Goal: Transaction & Acquisition: Purchase product/service

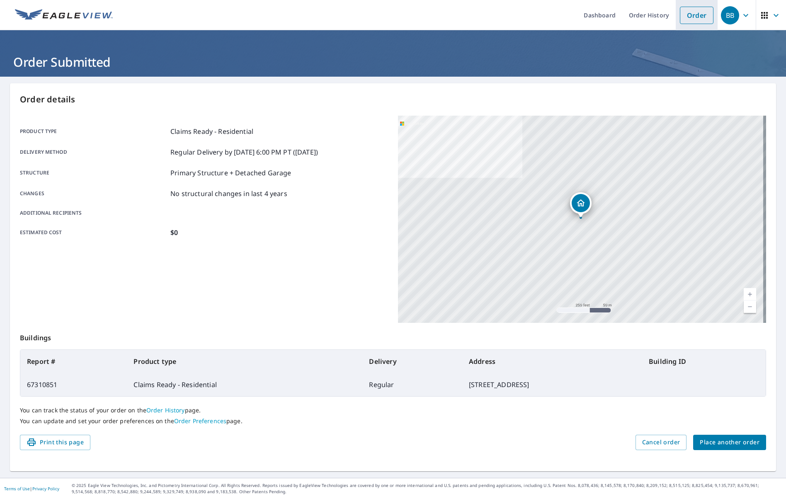
click at [686, 21] on link "Order" at bounding box center [697, 15] width 34 height 17
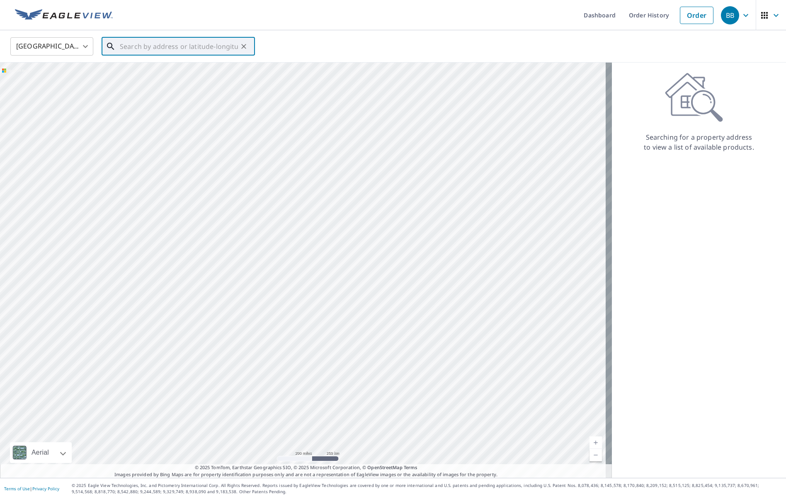
click at [175, 48] on input "text" at bounding box center [179, 46] width 118 height 23
paste input "2704 S County Rd 1092, Midland, TX 79706"
click at [165, 75] on span "[STREET_ADDRESS]" at bounding box center [183, 70] width 130 height 10
type input "[STREET_ADDRESS]"
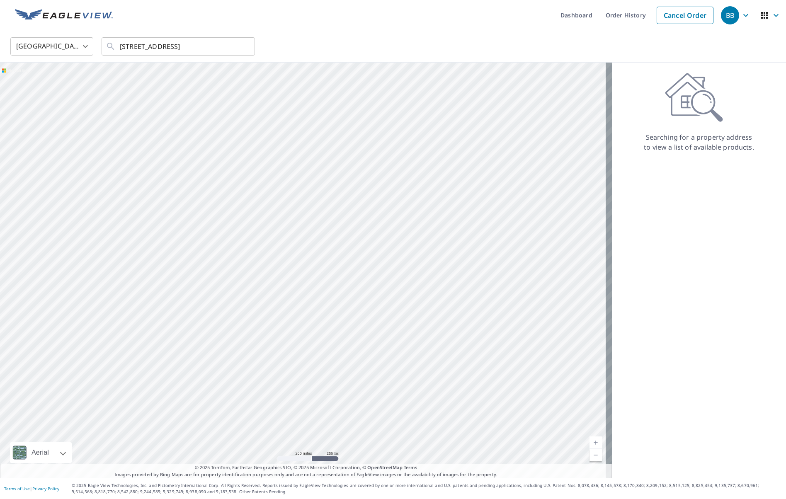
scroll to position [0, 0]
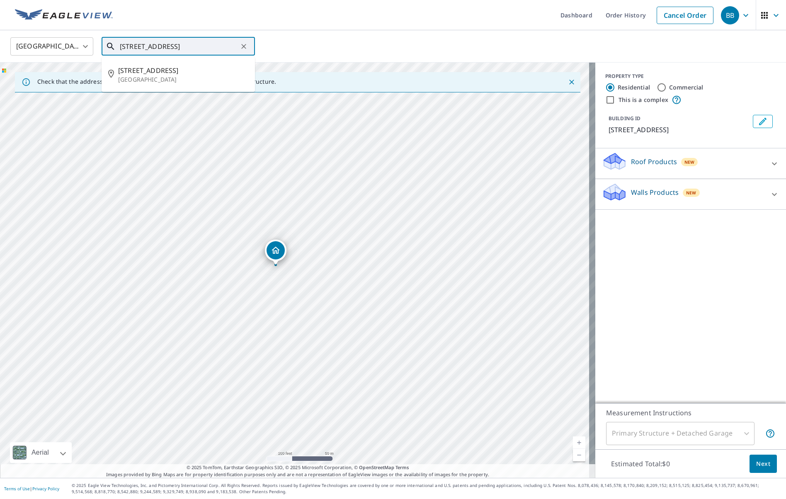
click at [153, 44] on input "[STREET_ADDRESS]" at bounding box center [179, 46] width 118 height 23
click at [200, 80] on p "[GEOGRAPHIC_DATA]" at bounding box center [183, 79] width 130 height 8
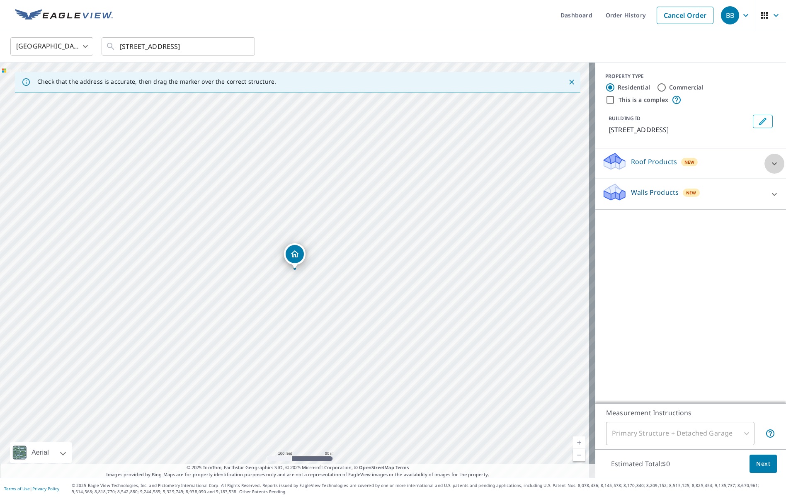
click at [769, 169] on icon at bounding box center [774, 164] width 10 height 10
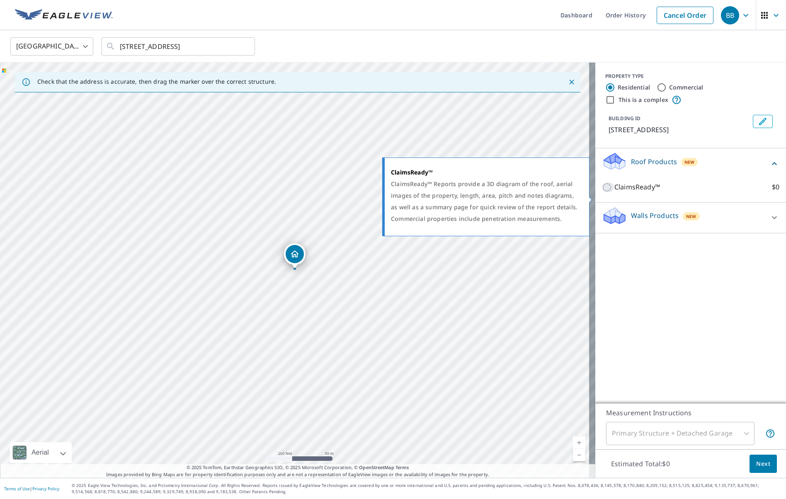
click at [602, 192] on input "ClaimsReady™ $0" at bounding box center [608, 187] width 12 height 10
checkbox input "true"
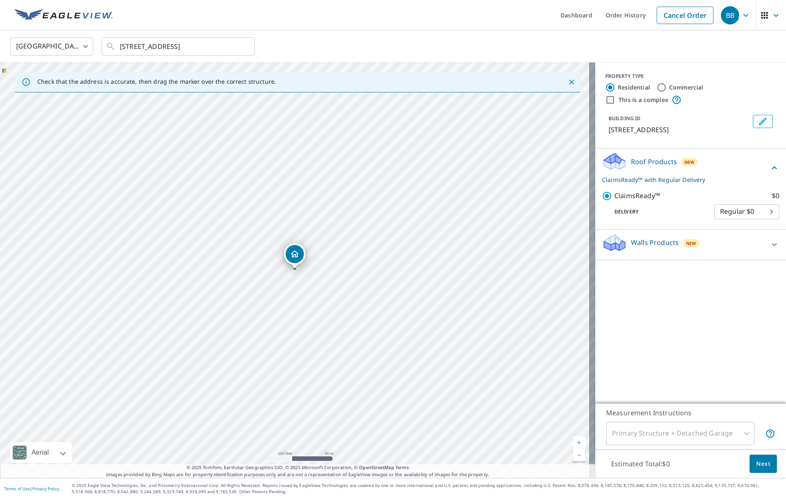
click at [756, 460] on span "Next" at bounding box center [763, 464] width 14 height 10
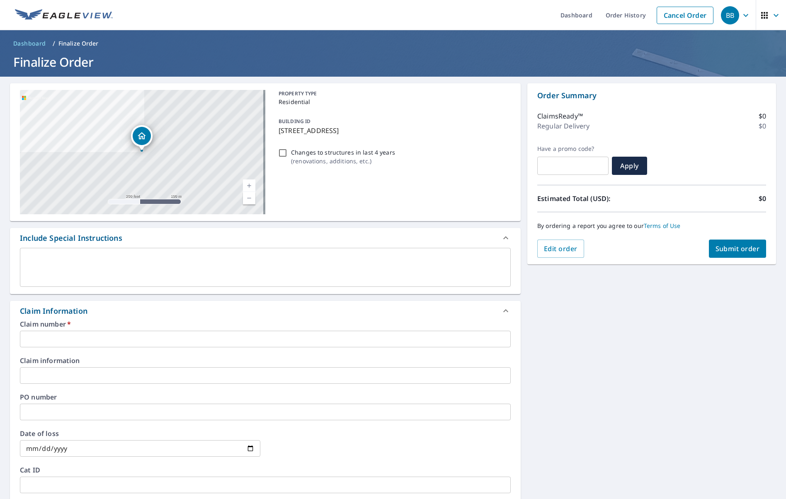
click at [99, 339] on input "text" at bounding box center [265, 339] width 491 height 17
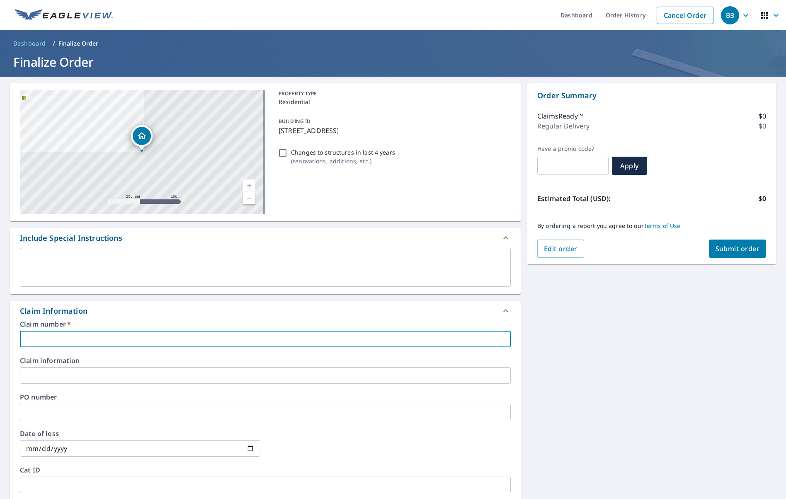
paste input "TXHO-00041420"
type input "TXHO-00041420"
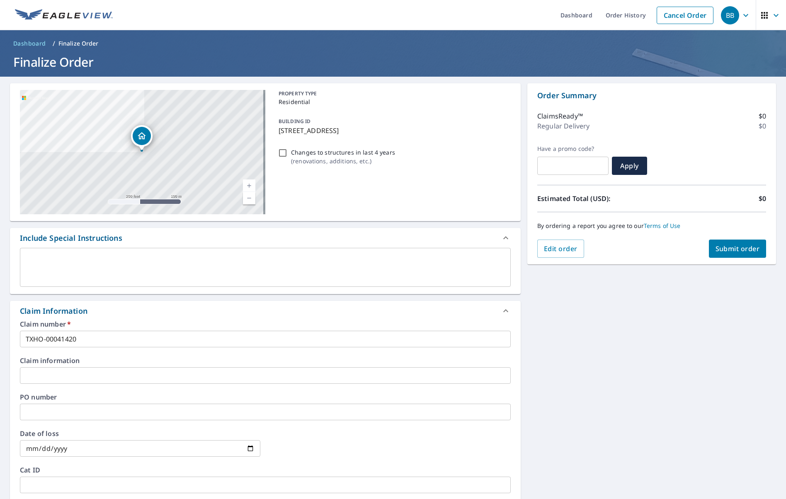
click at [172, 318] on div "Claim Information" at bounding box center [265, 311] width 511 height 20
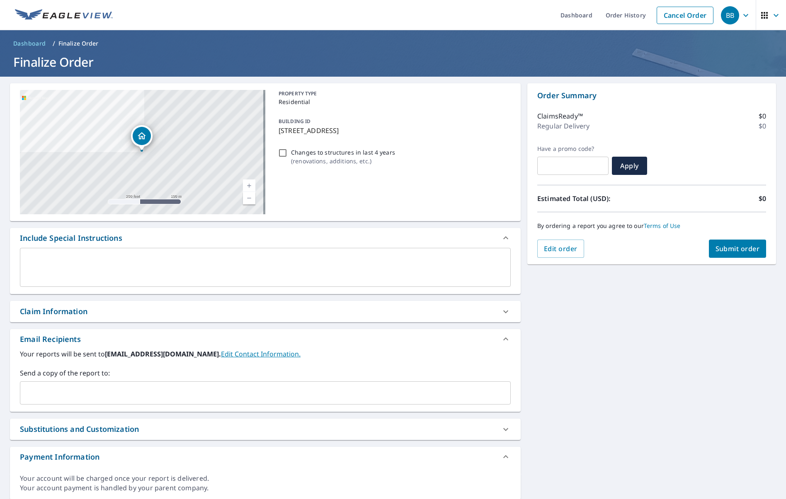
click at [730, 249] on span "Submit order" at bounding box center [737, 248] width 44 height 9
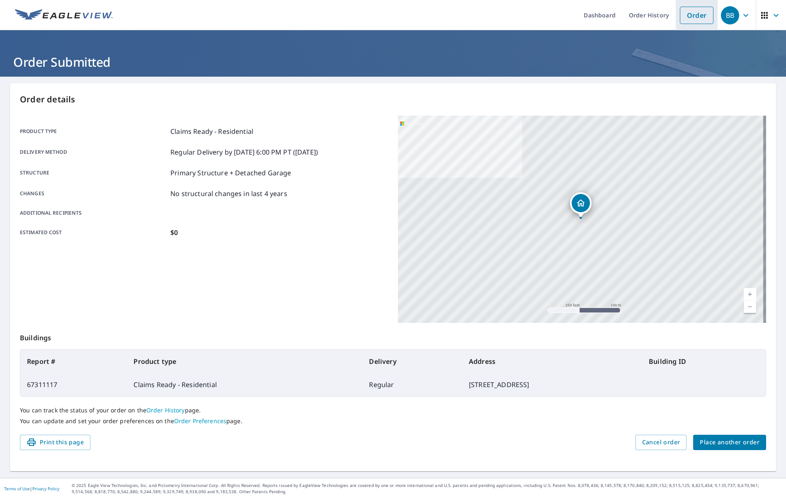
click at [700, 17] on link "Order" at bounding box center [697, 15] width 34 height 17
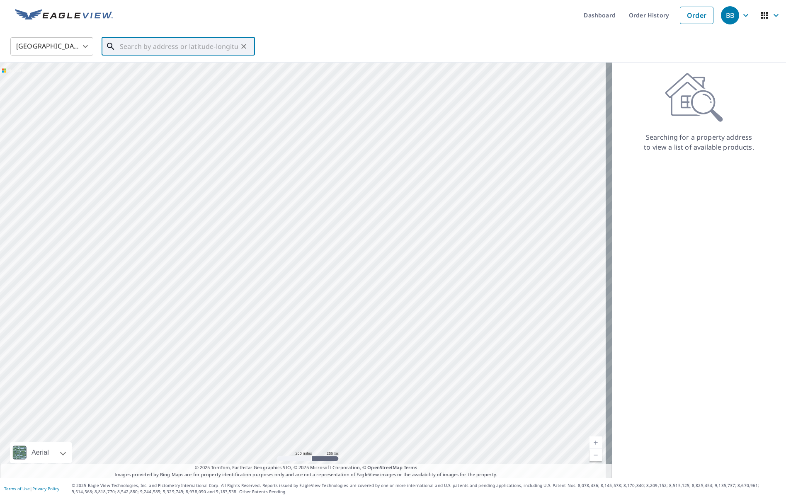
click at [189, 46] on input "text" at bounding box center [179, 46] width 118 height 23
paste input "2704 S COUNTY ROAD 1092 MIDLAND, TX 79706"
click at [158, 82] on p "[GEOGRAPHIC_DATA]" at bounding box center [183, 79] width 130 height 8
type input "[STREET_ADDRESS]"
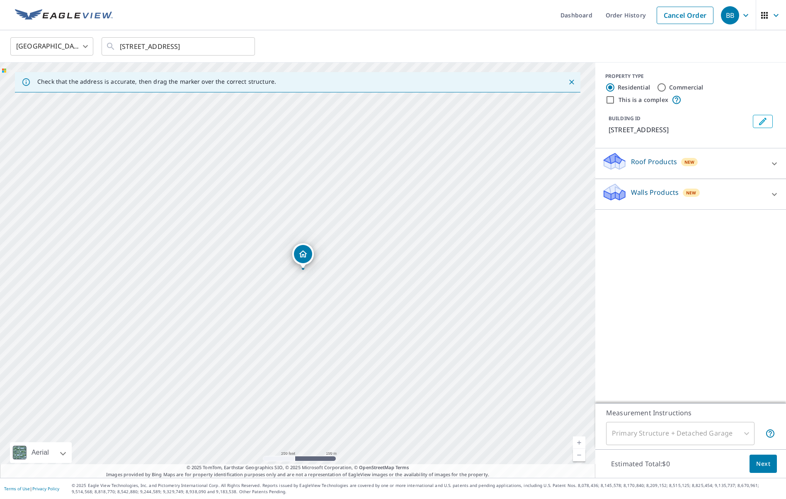
scroll to position [0, 0]
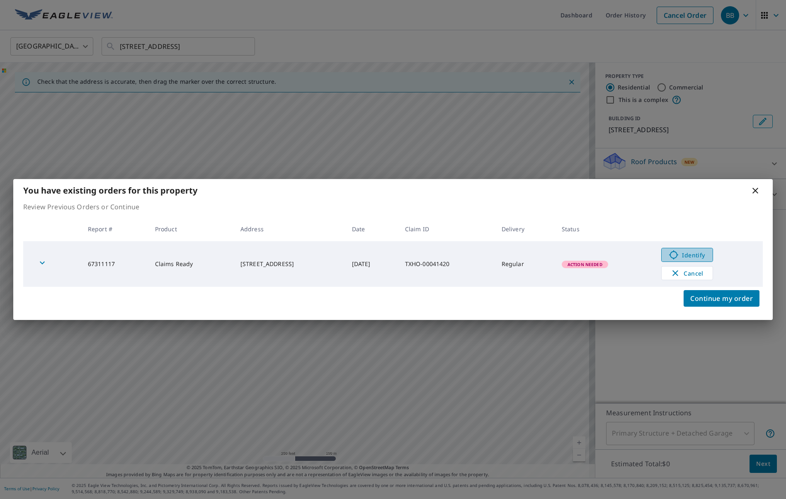
click at [691, 253] on span "Identify" at bounding box center [687, 255] width 41 height 10
click at [692, 257] on span "Identify" at bounding box center [687, 255] width 41 height 10
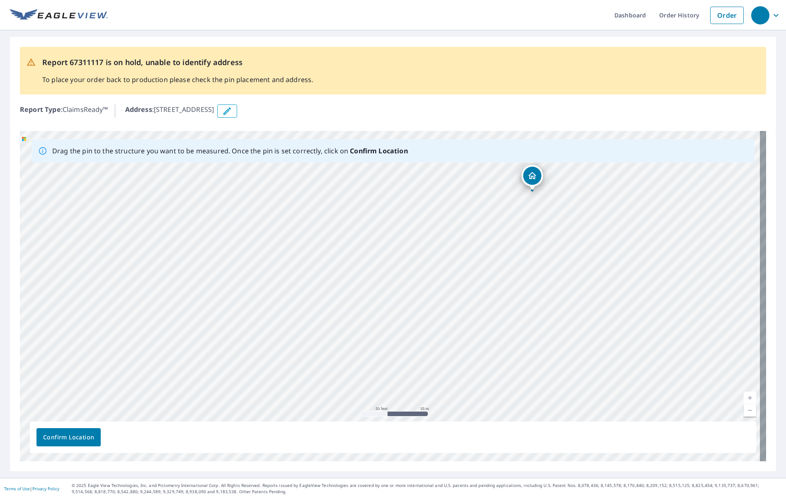
drag, startPoint x: 587, startPoint y: 263, endPoint x: 509, endPoint y: 269, distance: 79.0
click at [509, 269] on div "[STREET_ADDRESS]" at bounding box center [393, 296] width 746 height 330
drag, startPoint x: 396, startPoint y: 357, endPoint x: 244, endPoint y: 64, distance: 330.5
click at [363, 329] on div "[STREET_ADDRESS]" at bounding box center [393, 296] width 746 height 330
drag, startPoint x: 324, startPoint y: 263, endPoint x: 158, endPoint y: 480, distance: 273.5
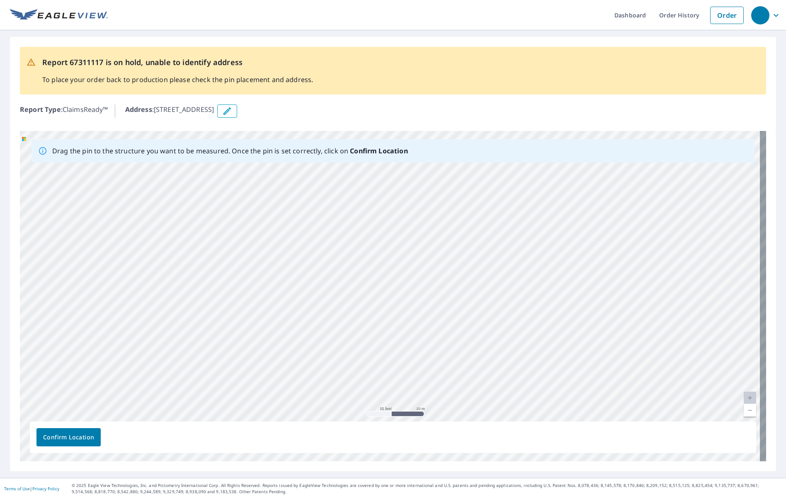
click at [158, 480] on div "Dashboard Order History Order Report 67311117 is on hold, unable to identify ad…" at bounding box center [393, 249] width 786 height 499
click at [207, 399] on div "[STREET_ADDRESS]" at bounding box center [393, 296] width 746 height 330
